Goal: Transaction & Acquisition: Book appointment/travel/reservation

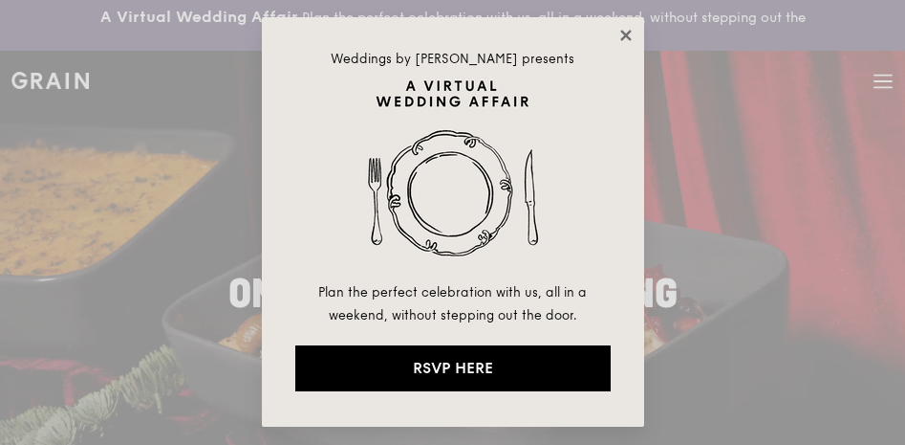
click at [624, 34] on icon at bounding box center [625, 35] width 11 height 11
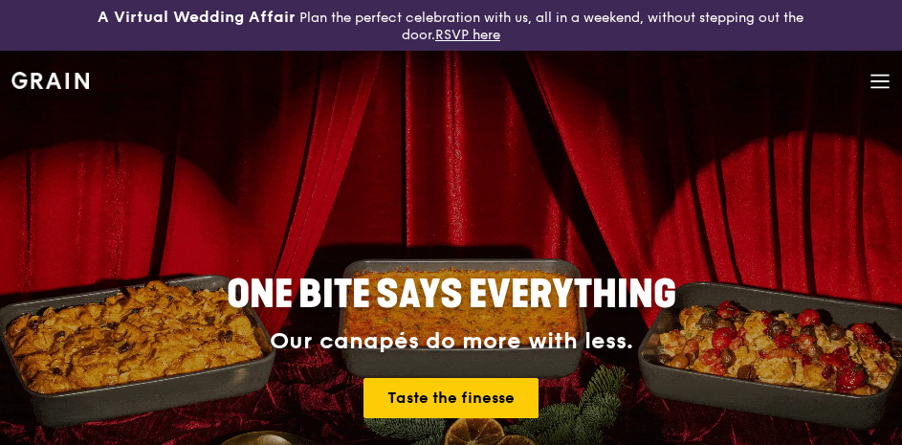
click at [882, 77] on icon at bounding box center [879, 81] width 21 height 21
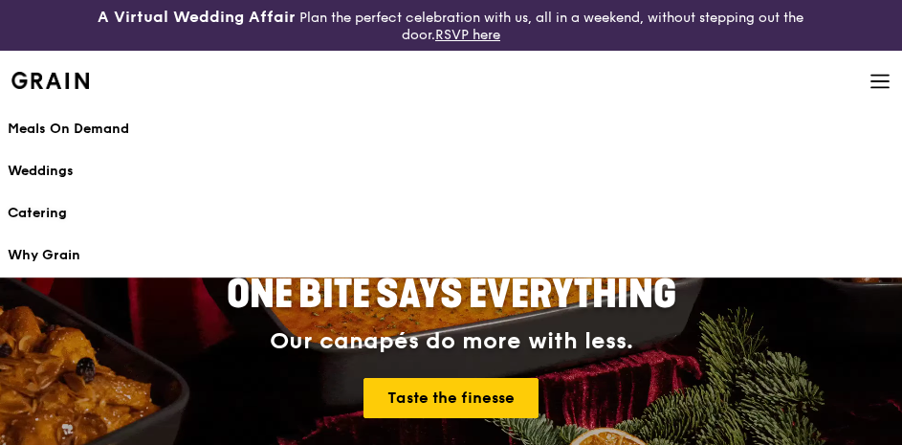
click at [32, 213] on div "Catering" at bounding box center [451, 213] width 886 height 19
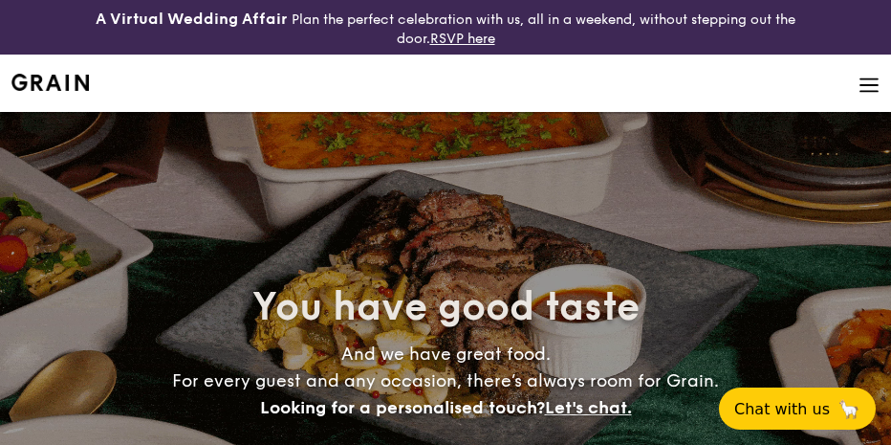
select select
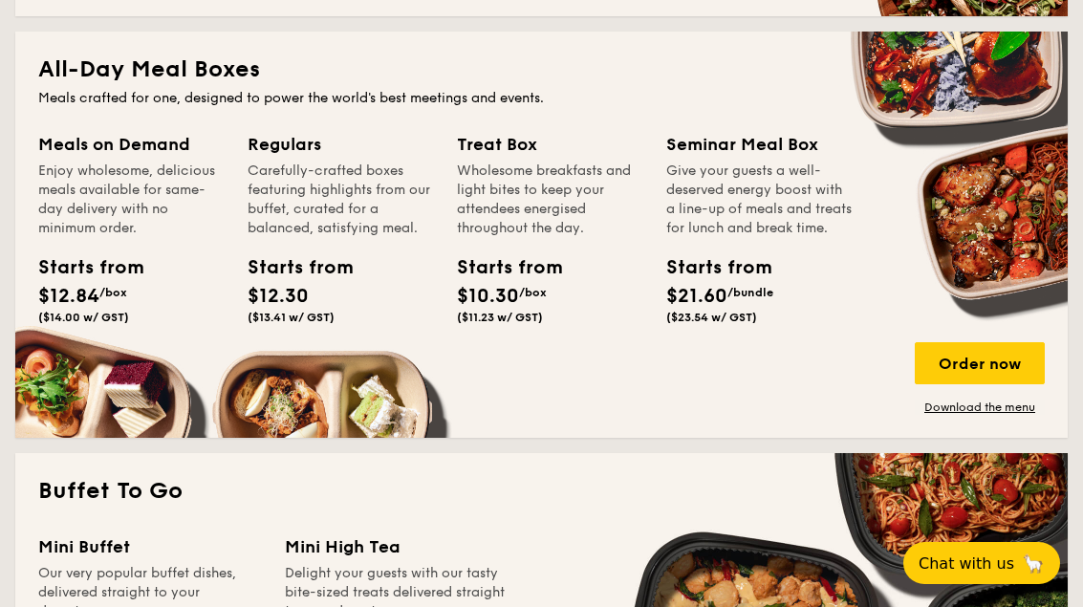
scroll to position [883, 0]
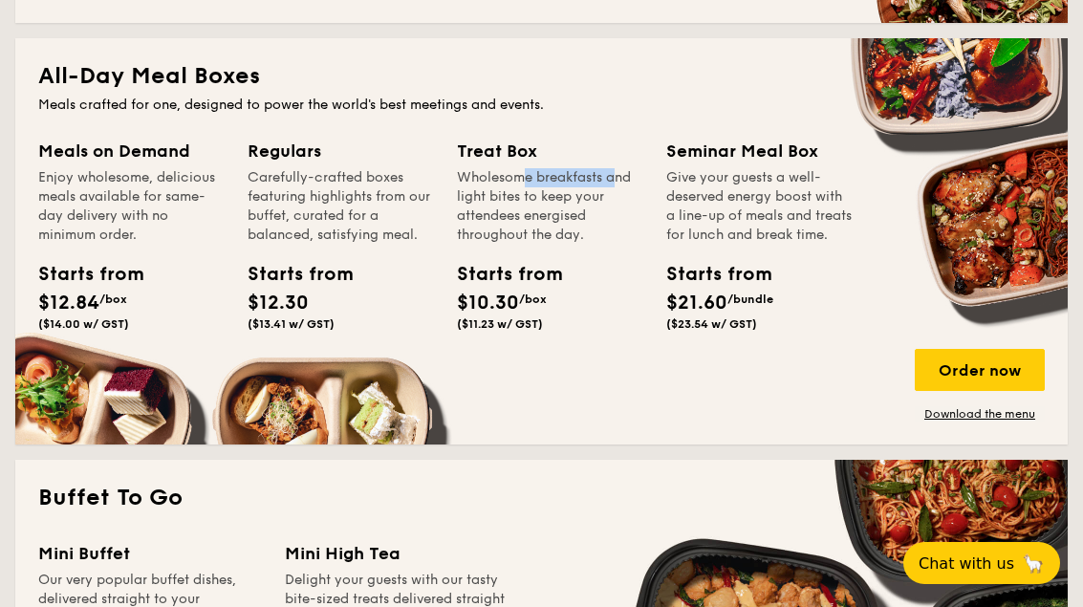
drag, startPoint x: 471, startPoint y: 177, endPoint x: 575, endPoint y: 184, distance: 103.5
click at [575, 184] on div "Wholesome breakfasts and light bites to keep your attendees energised throughou…" at bounding box center [550, 206] width 186 height 76
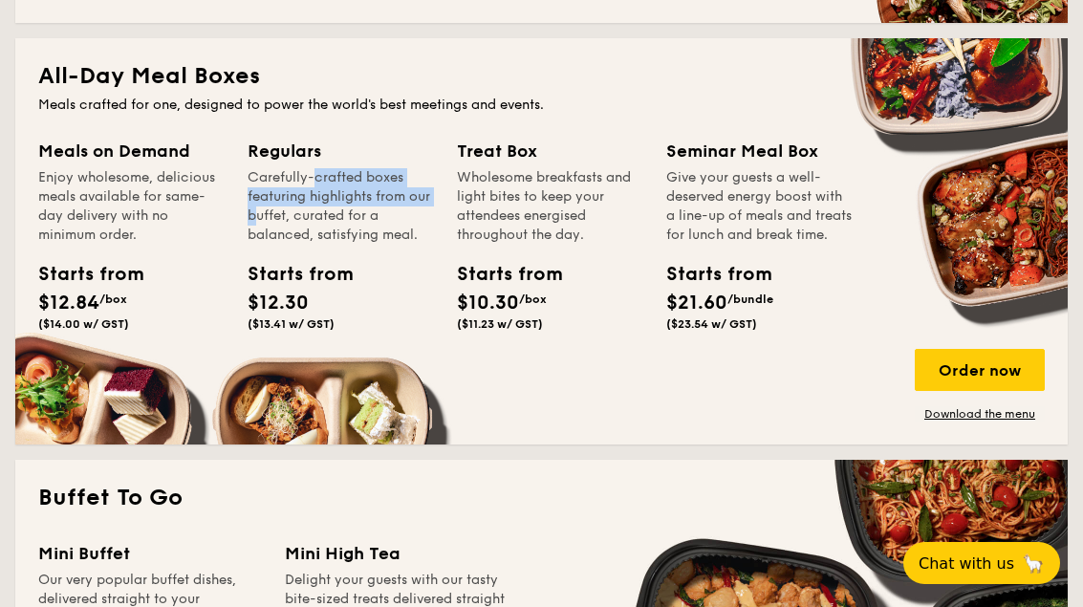
drag, startPoint x: 271, startPoint y: 178, endPoint x: 393, endPoint y: 187, distance: 122.7
click at [393, 187] on div "Carefully-crafted boxes featuring highlights from our buffet, curated for a bal…" at bounding box center [341, 206] width 186 height 76
click at [395, 223] on div "Carefully-crafted boxes featuring highlights from our buffet, curated for a bal…" at bounding box center [341, 206] width 186 height 76
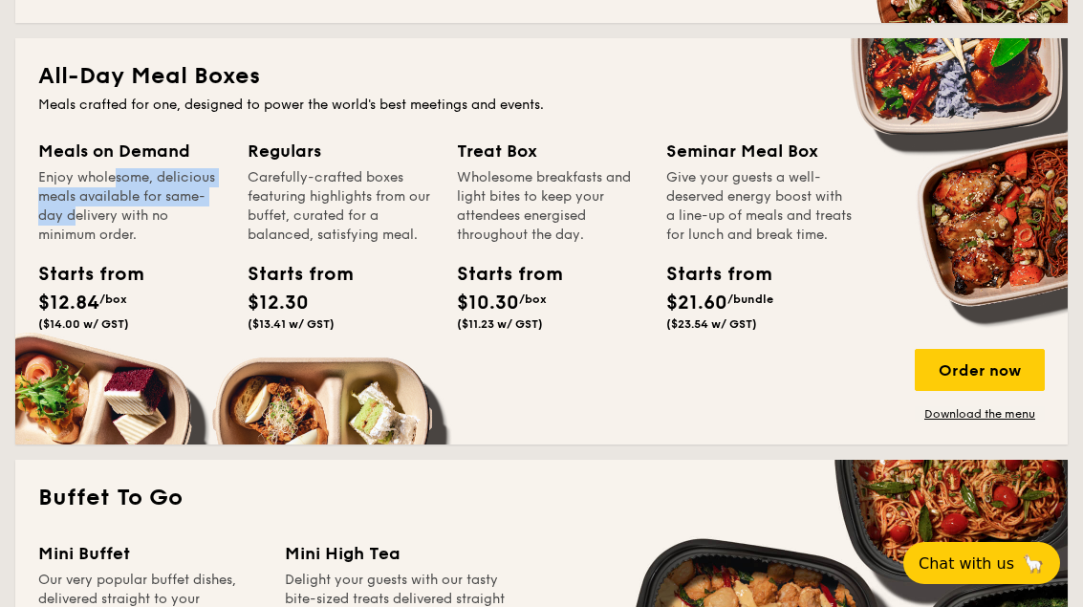
drag, startPoint x: 66, startPoint y: 184, endPoint x: 195, endPoint y: 195, distance: 129.6
click at [195, 195] on div "Enjoy wholesome, delicious meals available for same-day delivery with no minimu…" at bounding box center [131, 206] width 186 height 76
click at [143, 228] on div "Enjoy wholesome, delicious meals available for same-day delivery with no minimu…" at bounding box center [131, 206] width 186 height 76
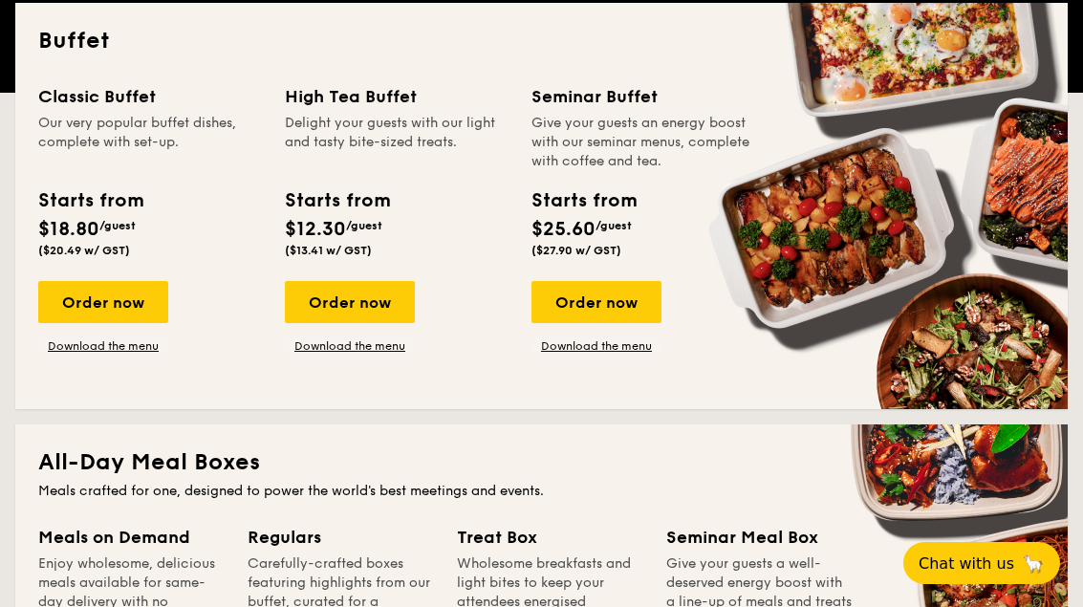
scroll to position [471, 0]
